Goal: Information Seeking & Learning: Learn about a topic

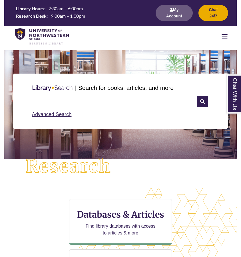
click at [85, 103] on input "text" at bounding box center [114, 101] width 165 height 11
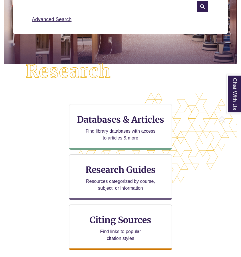
scroll to position [98, 0]
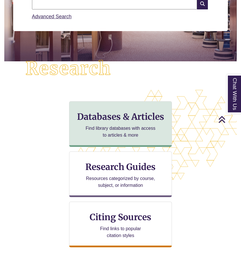
click at [119, 119] on h3 "Databases & Articles" at bounding box center [120, 116] width 93 height 11
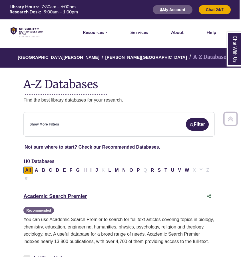
scroll to position [120, 1]
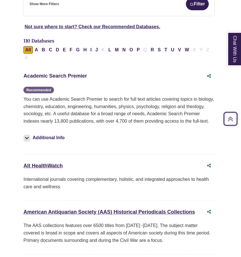
click at [65, 75] on link "Academic Search Premier This link opens in a new window" at bounding box center [54, 76] width 63 height 6
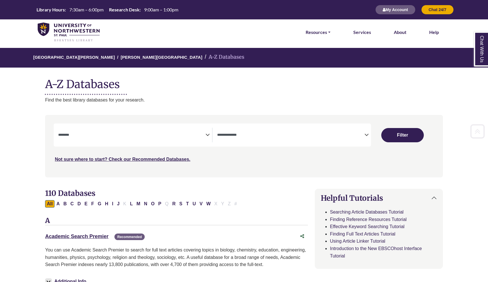
scroll to position [0, 0]
click at [206, 134] on icon "Search filters" at bounding box center [208, 134] width 4 height 9
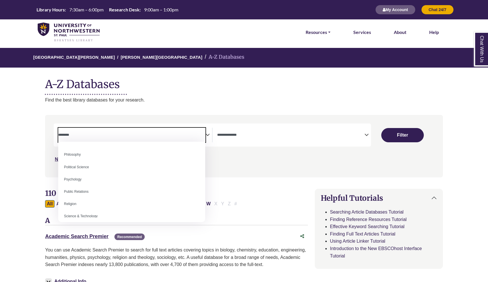
scroll to position [431, 0]
select select "*****"
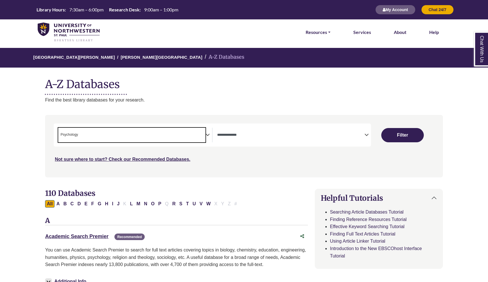
scroll to position [201, 0]
click at [241, 138] on span "Search filters" at bounding box center [290, 135] width 147 height 15
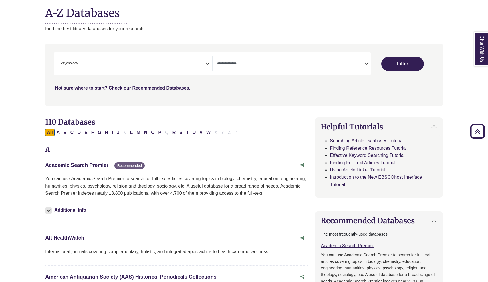
scroll to position [71, 0]
click at [241, 65] on button "Filter" at bounding box center [402, 64] width 43 height 14
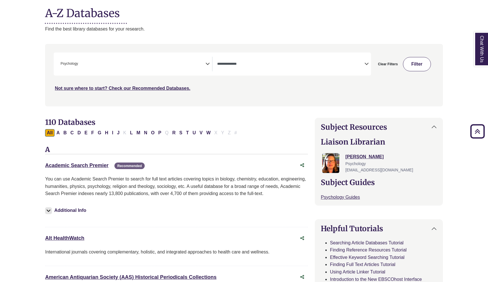
select select "Database Types Filter"
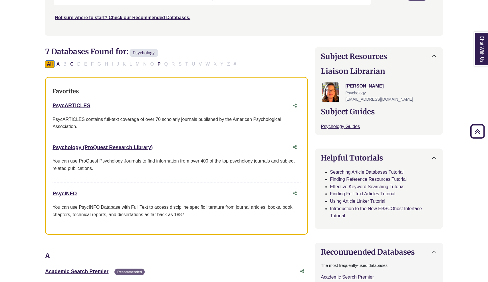
scroll to position [144, 0]
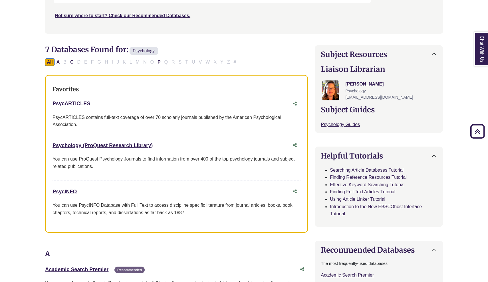
click at [84, 101] on link "PsycARTICLES This link opens in a new window" at bounding box center [72, 104] width 38 height 6
click at [77, 101] on link "PsycARTICLES This link opens in a new window" at bounding box center [72, 104] width 38 height 6
